Goal: Use online tool/utility: Utilize a website feature to perform a specific function

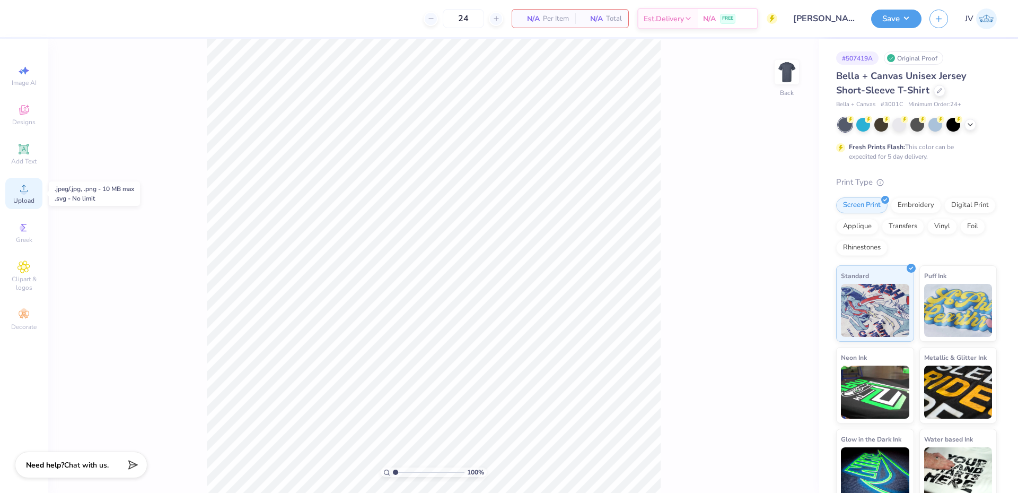
click at [22, 190] on circle at bounding box center [24, 192] width 6 height 6
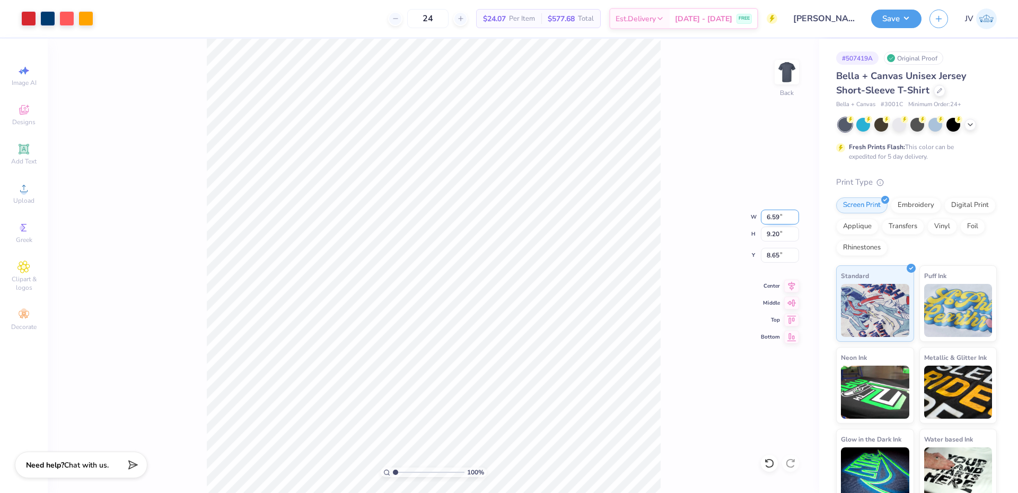
click at [773, 215] on input "6.59" at bounding box center [780, 216] width 38 height 15
type input "12.00"
type input "16.74"
type input "4.88"
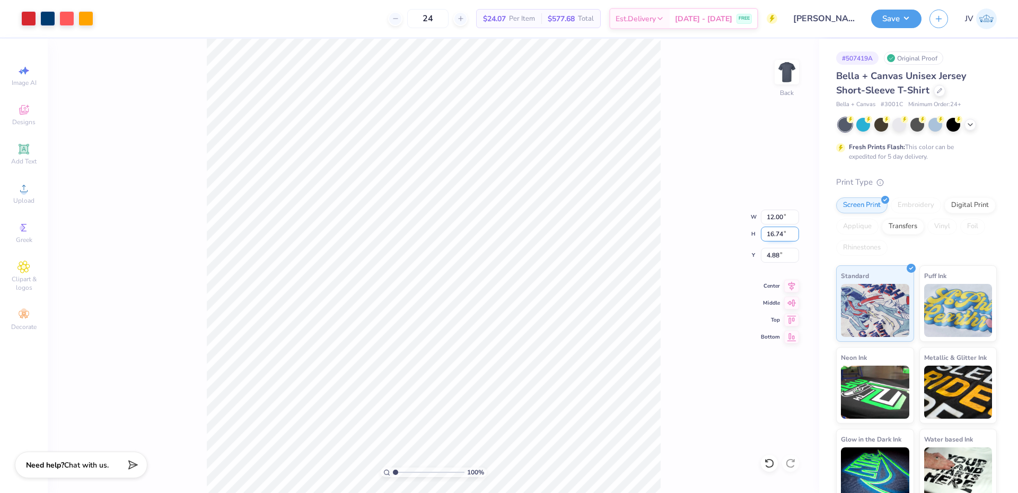
click at [776, 235] on input "16.74" at bounding box center [780, 233] width 38 height 15
type input "13"
type input "9.32"
type input "13.00"
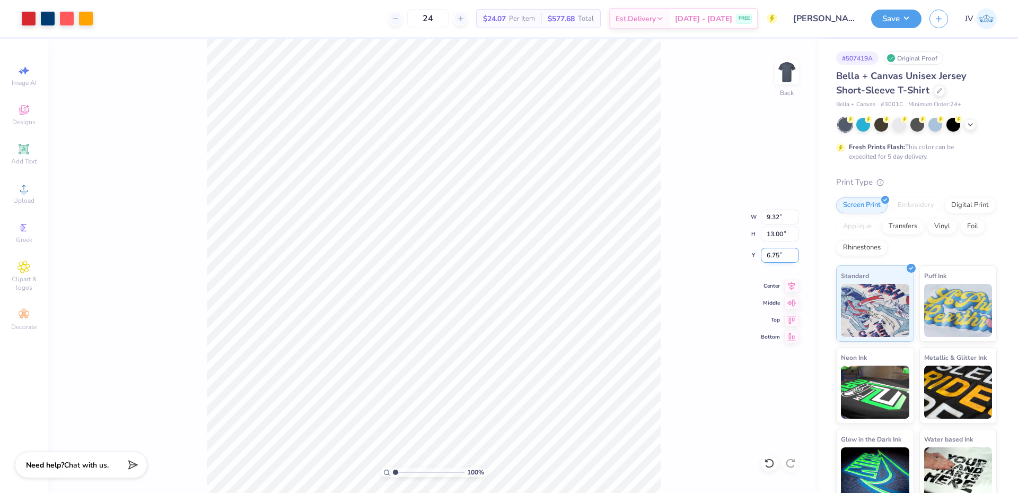
click at [769, 256] on input "6.75" at bounding box center [780, 255] width 38 height 15
click at [774, 259] on input "3.00" at bounding box center [780, 255] width 38 height 15
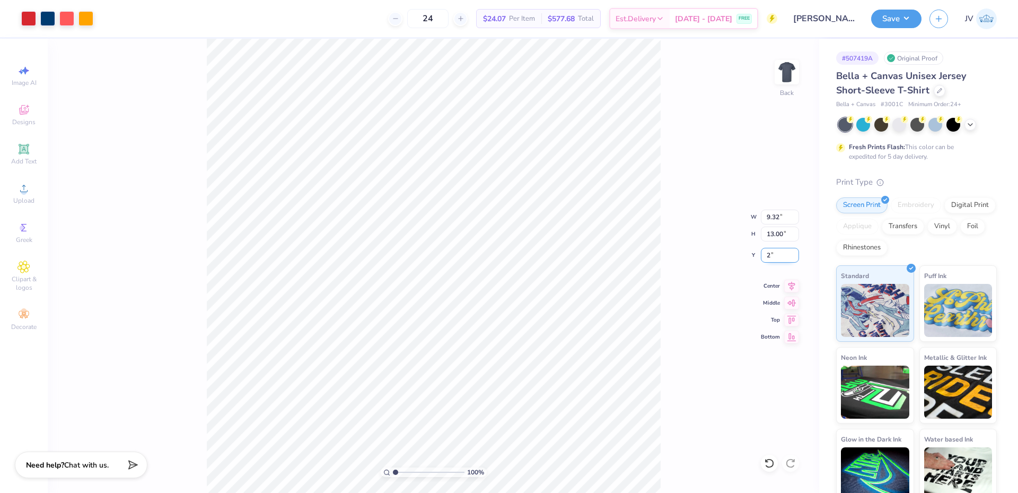
type input "2.00"
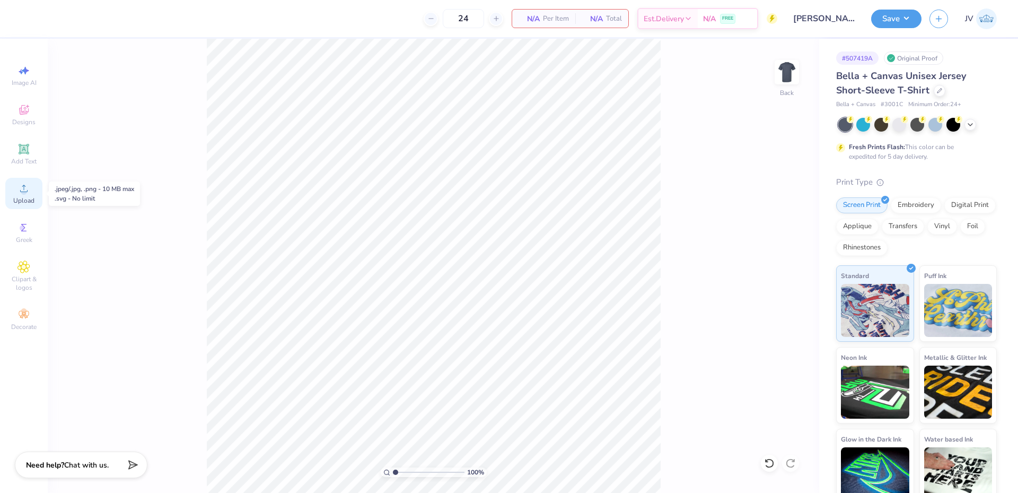
click at [28, 190] on icon at bounding box center [23, 188] width 7 height 7
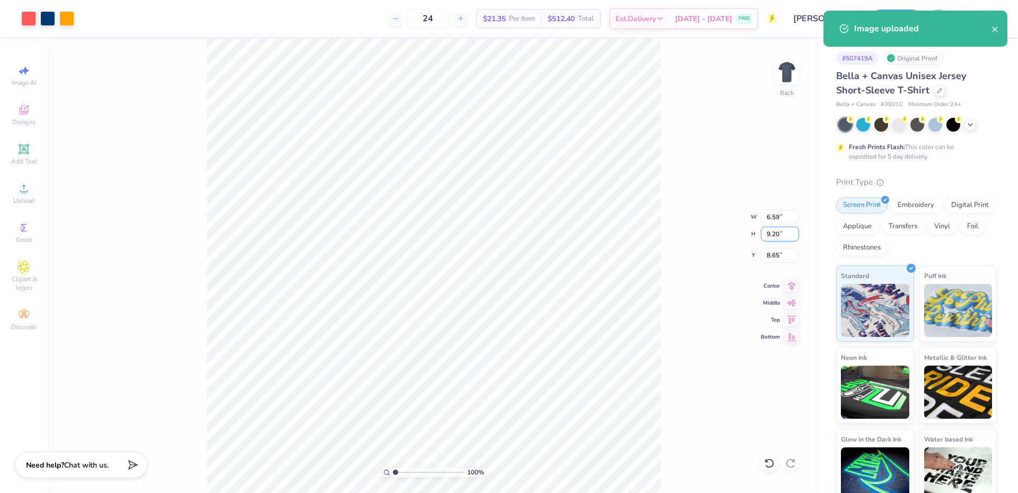
click at [775, 234] on input "9.20" at bounding box center [780, 233] width 38 height 15
click at [774, 234] on input "9.20" at bounding box center [780, 233] width 38 height 15
type input "13"
type input "9.32"
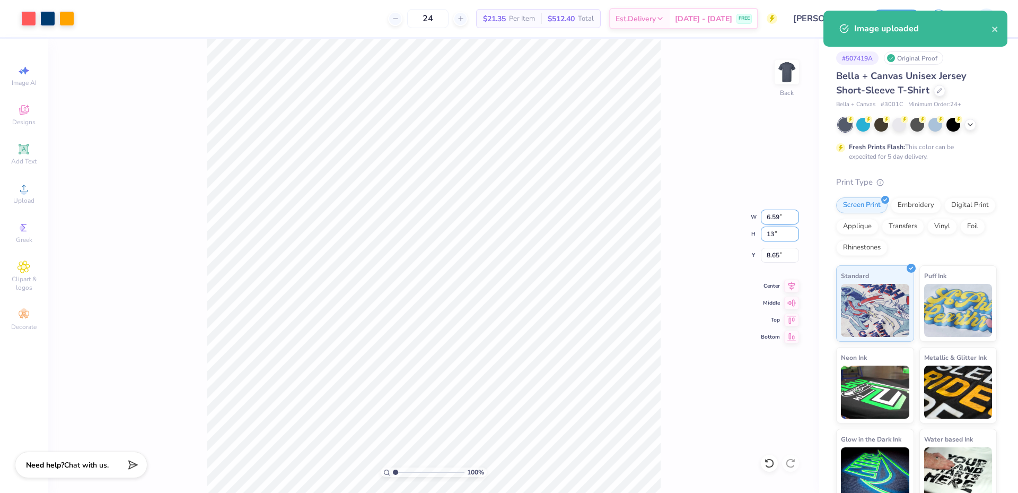
type input "13.00"
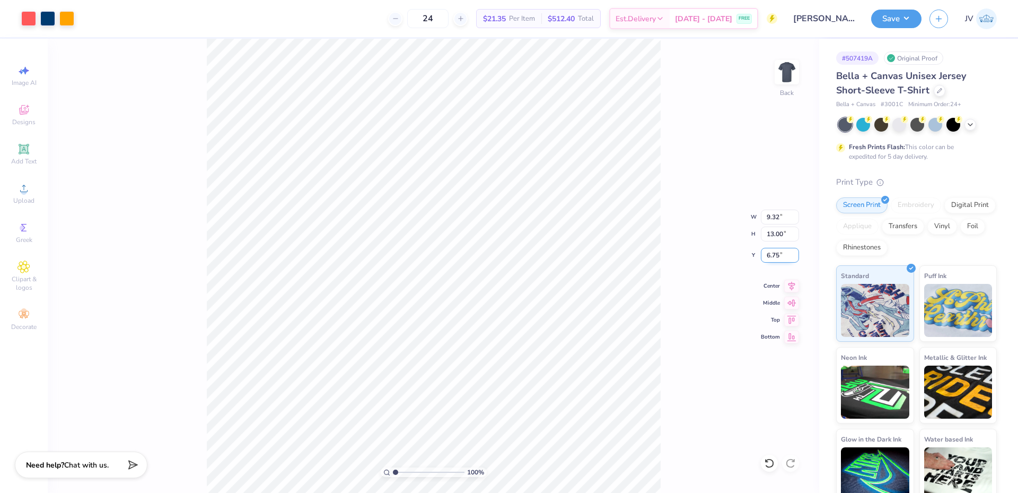
click at [775, 259] on input "6.75" at bounding box center [780, 255] width 38 height 15
type input "2.00"
click at [897, 19] on button "Save" at bounding box center [896, 17] width 50 height 19
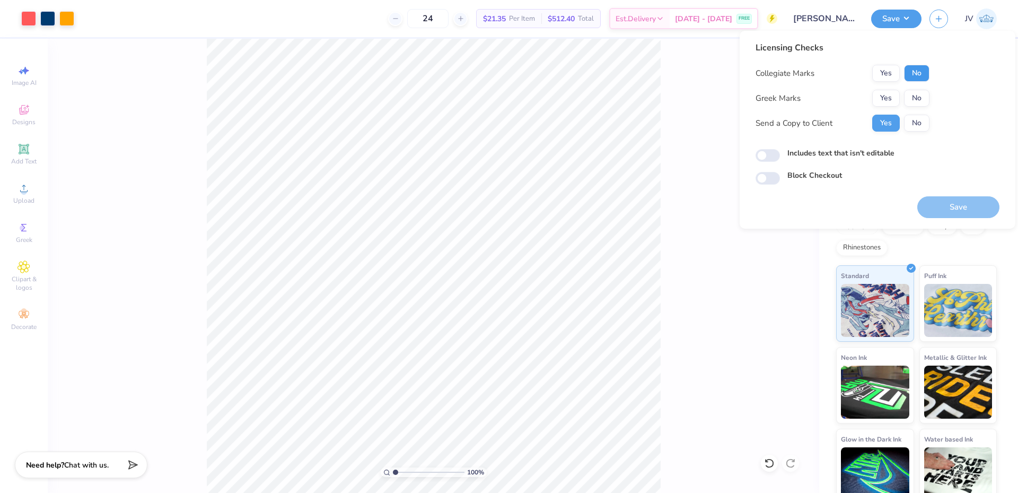
click at [920, 80] on button "No" at bounding box center [916, 73] width 25 height 17
click at [915, 101] on button "No" at bounding box center [916, 98] width 25 height 17
click at [952, 210] on button "Save" at bounding box center [958, 207] width 82 height 22
